Goal: Check status: Check status

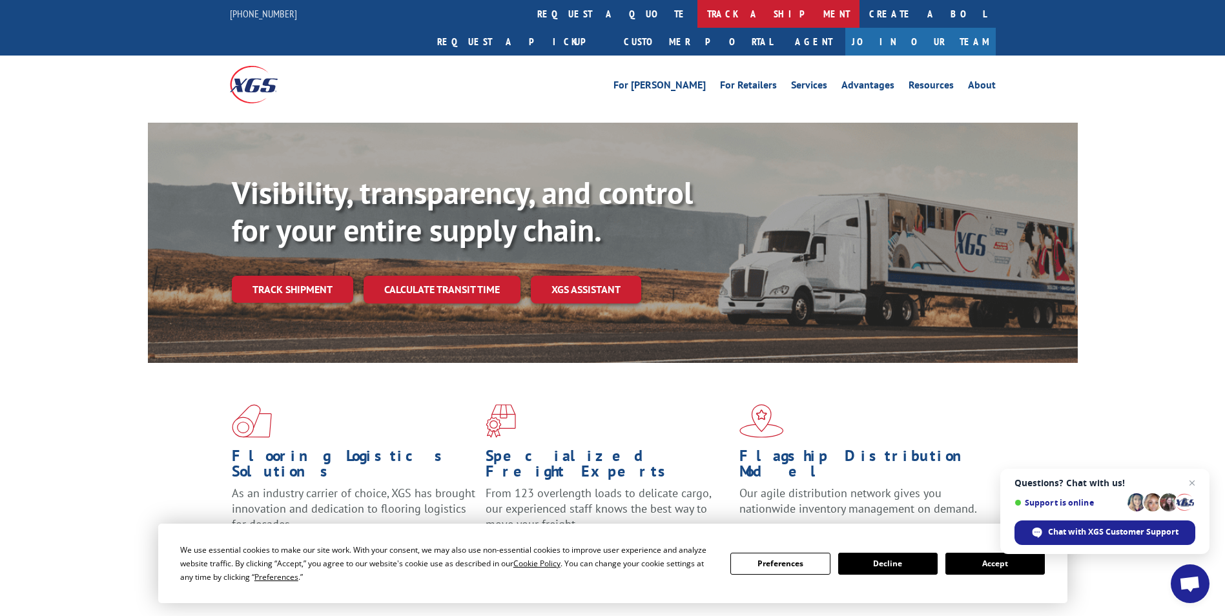
click at [698, 17] on link "track a shipment" at bounding box center [779, 14] width 162 height 28
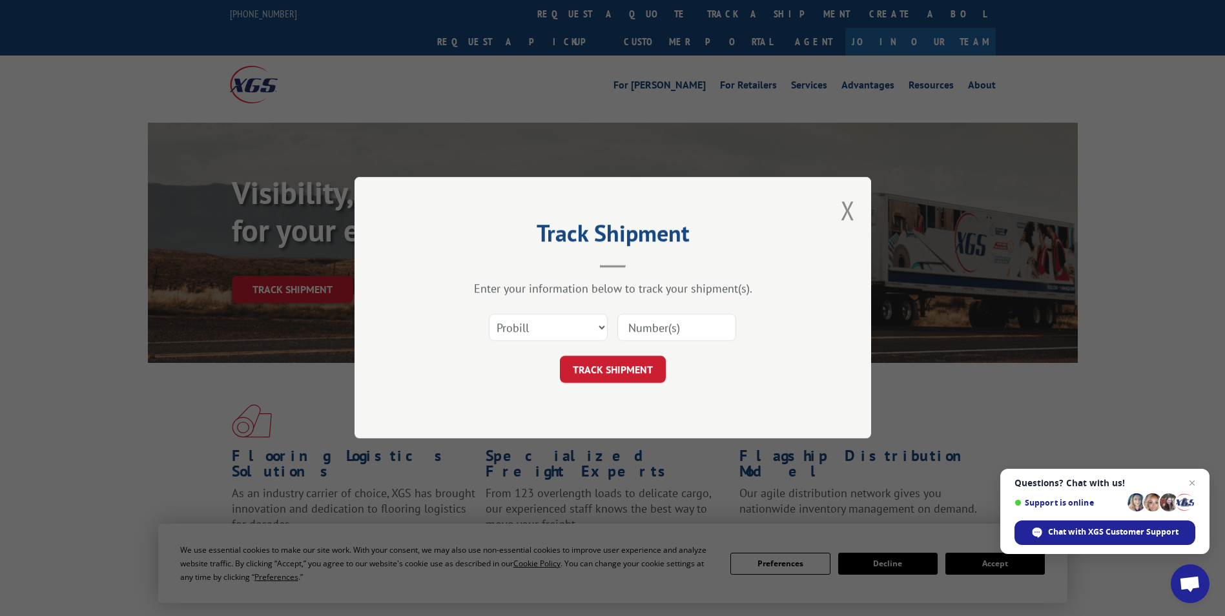
click at [656, 325] on input at bounding box center [676, 328] width 119 height 27
click at [691, 324] on input at bounding box center [676, 328] width 119 height 27
type input "17229430"
click button "TRACK SHIPMENT" at bounding box center [613, 370] width 106 height 27
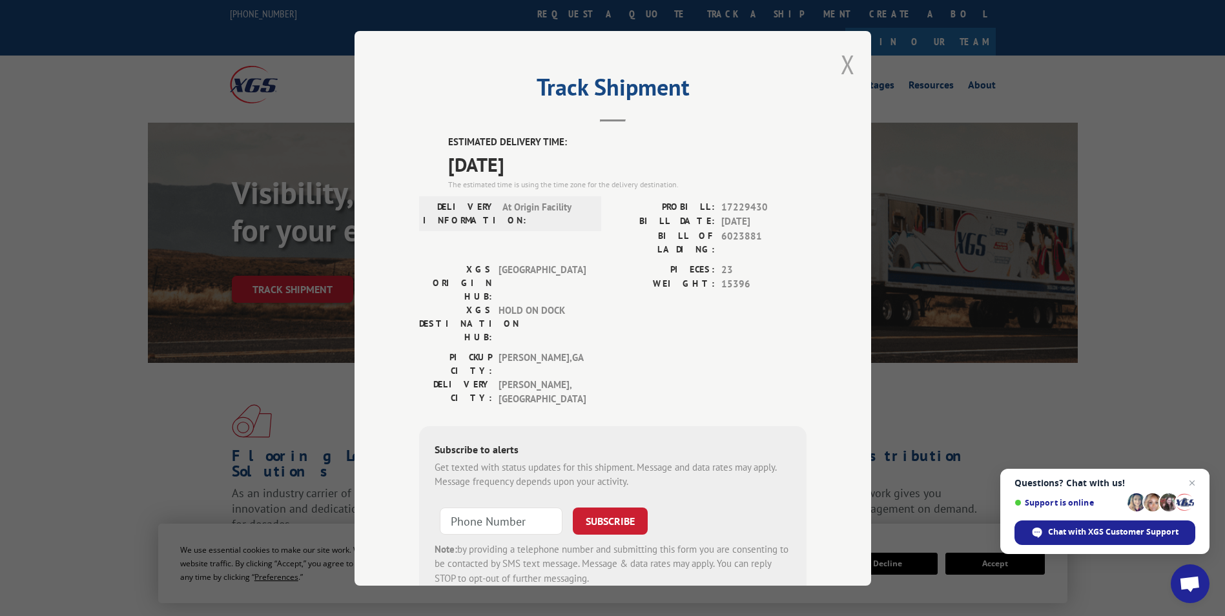
click at [847, 70] on button "Close modal" at bounding box center [848, 64] width 14 height 34
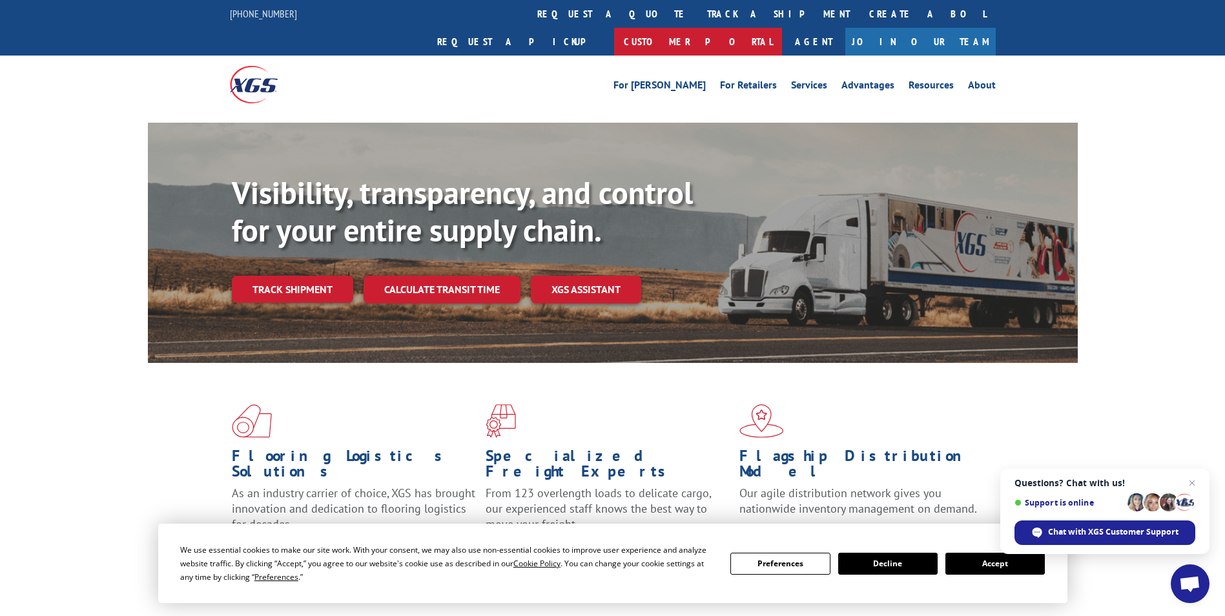
click at [782, 28] on link "Customer Portal" at bounding box center [698, 42] width 168 height 28
